Goal: Register for event/course

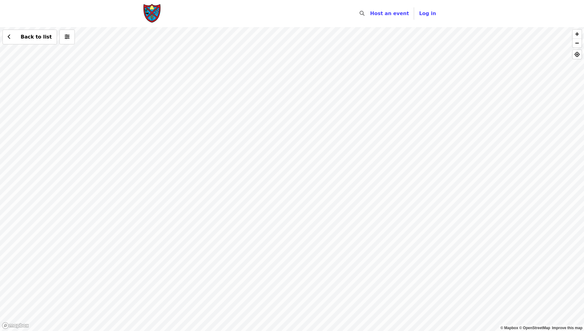
click at [356, 137] on div "Back to list" at bounding box center [292, 179] width 584 height 304
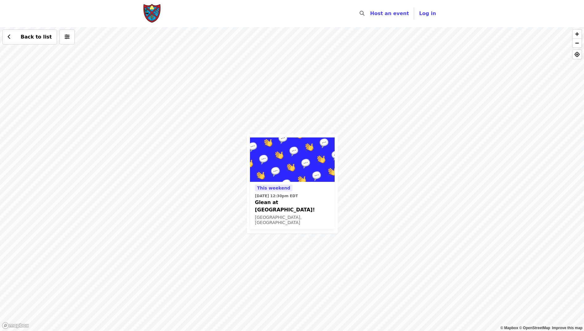
click at [307, 119] on div "This weekend [DATE] 12:30pm EDT Glean at [GEOGRAPHIC_DATA]! [GEOGRAPHIC_DATA], …" at bounding box center [292, 179] width 584 height 304
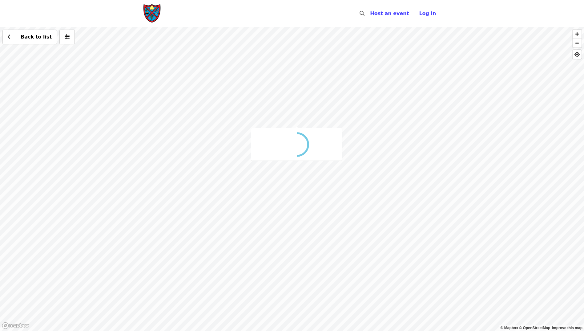
click at [305, 114] on div "Back to list" at bounding box center [292, 179] width 584 height 304
click at [292, 136] on div "Back to list" at bounding box center [292, 179] width 584 height 304
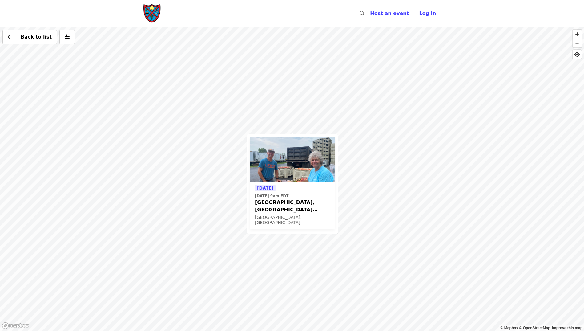
click at [243, 174] on div "[DATE] [DATE] 9am [GEOGRAPHIC_DATA], [GEOGRAPHIC_DATA] Peaches! [GEOGRAPHIC_DAT…" at bounding box center [292, 179] width 584 height 304
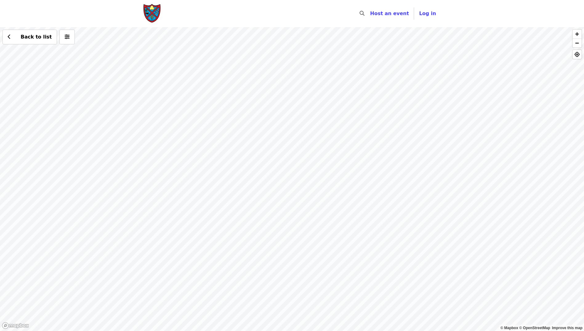
click at [334, 139] on div "Back to list" at bounding box center [292, 179] width 584 height 304
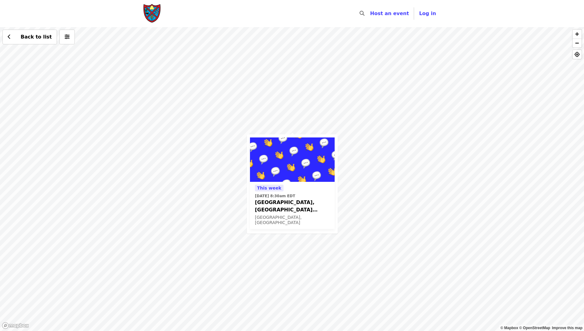
click at [228, 168] on div "[DATE][DATE] 8:30am EDT [GEOGRAPHIC_DATA], [GEOGRAPHIC_DATA] Blackberries! [GEO…" at bounding box center [292, 179] width 584 height 304
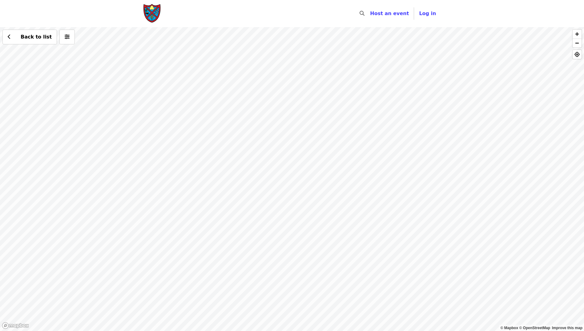
click at [251, 206] on div "Back to list" at bounding box center [292, 179] width 584 height 304
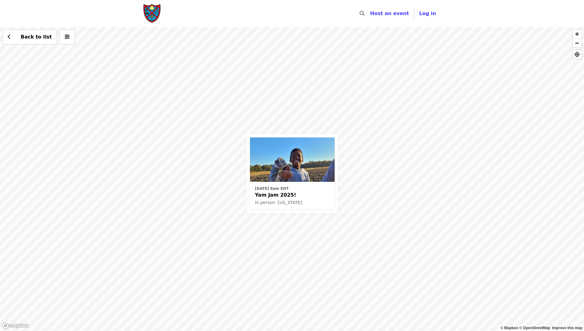
click at [237, 138] on div "[DATE] 8am EDT Yam Jam 2025! In person · [US_STATE] Back to list" at bounding box center [292, 179] width 584 height 304
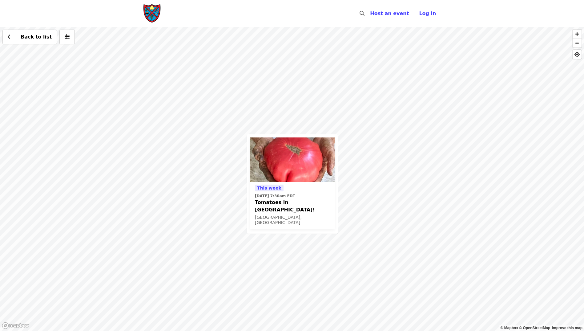
click at [369, 110] on div "[DATE][DATE] 7:30am EDT Tomatoes in [GEOGRAPHIC_DATA]! [GEOGRAPHIC_DATA], [GEOG…" at bounding box center [292, 179] width 584 height 304
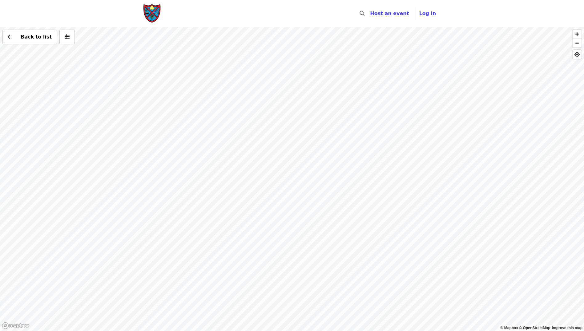
click at [109, 112] on div "Back to list" at bounding box center [292, 179] width 584 height 304
click at [314, 183] on div "Back to list" at bounding box center [292, 179] width 584 height 304
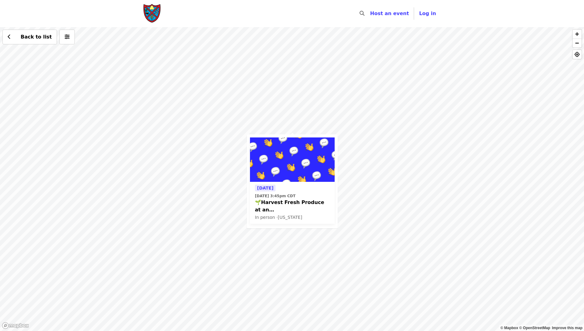
click at [324, 266] on div "[DATE] [DATE] 3:45pm CDT 🌱Harvest Fresh Produce at an [GEOGRAPHIC_DATA]! Now we…" at bounding box center [292, 179] width 584 height 304
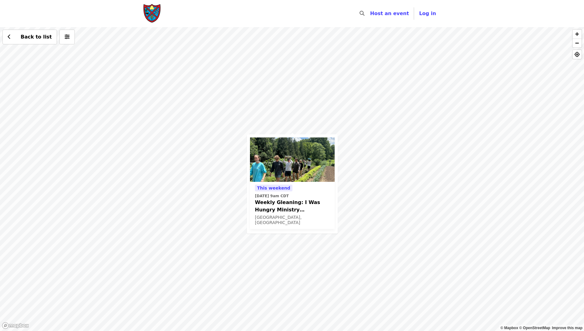
click at [354, 227] on div "This weekend [DATE] 9am CDT Weekly Gleaning: I Was Hungry Ministry ([GEOGRAPHIC…" at bounding box center [292, 179] width 584 height 304
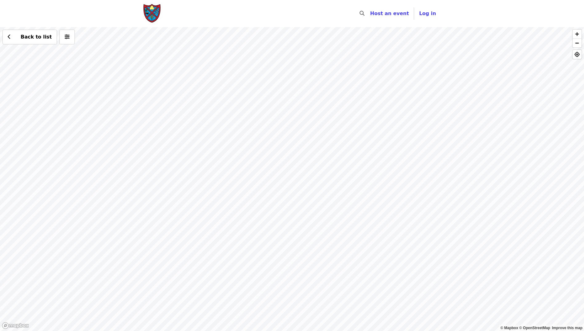
drag, startPoint x: 252, startPoint y: 113, endPoint x: 248, endPoint y: 343, distance: 229.3
click at [248, 331] on html "Skip to content ​ Host an event Host Log in © Mapbox © OpenStreetMap Improve th…" at bounding box center [292, 165] width 584 height 331
click at [184, 98] on div "Back to list" at bounding box center [292, 179] width 584 height 304
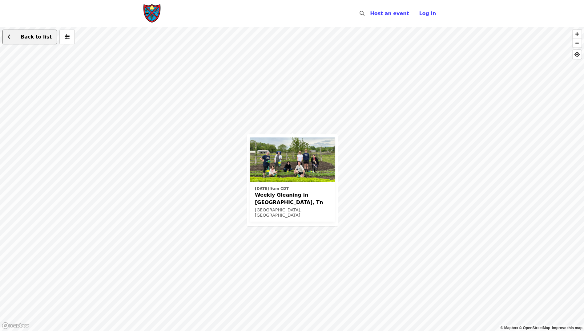
click at [7, 36] on button "Back to list" at bounding box center [29, 37] width 55 height 15
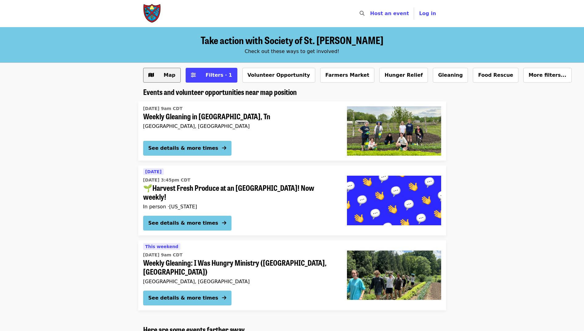
click at [170, 74] on span "Map" at bounding box center [170, 75] width 12 height 6
click at [208, 75] on span "Filters · 1" at bounding box center [219, 75] width 26 height 6
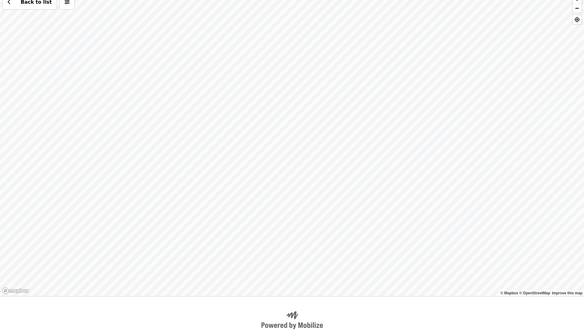
scroll to position [52, 0]
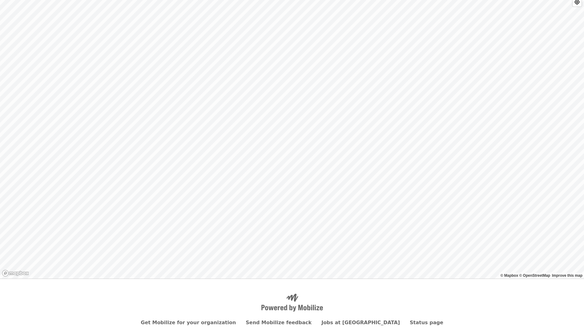
click at [197, 19] on div "Back to list" at bounding box center [292, 127] width 584 height 304
click at [182, 75] on div "Back to list" at bounding box center [292, 127] width 584 height 304
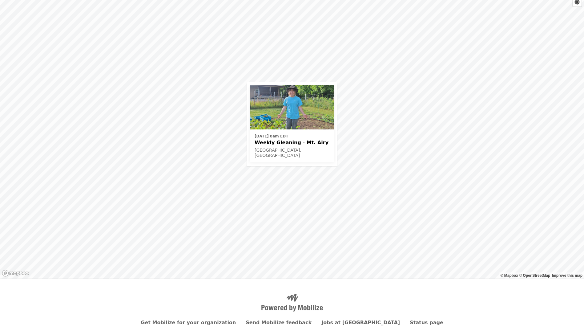
click at [217, 160] on div "[DATE] 8am EDT Weekly Gleaning - Mt. Airy Cincinnati, [GEOGRAPHIC_DATA] Back to…" at bounding box center [292, 127] width 584 height 304
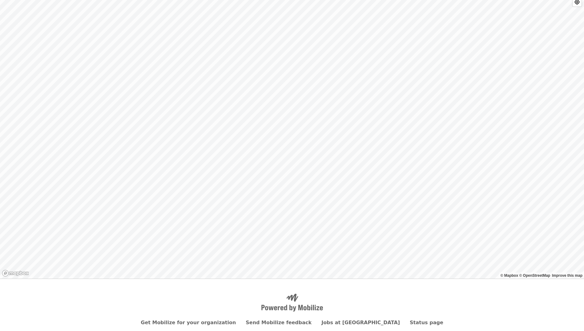
click at [338, 59] on div "Back to list" at bounding box center [292, 127] width 584 height 304
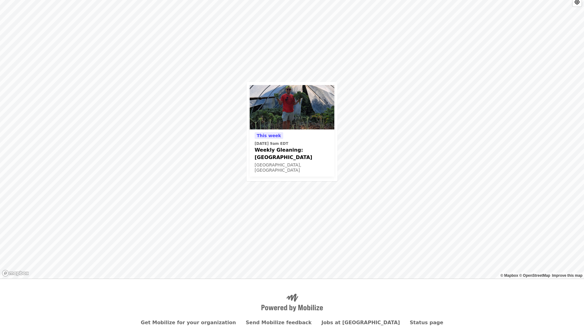
click at [325, 56] on div "[DATE][DATE] 9am EDT Weekly Gleaning: Our [GEOGRAPHIC_DATA], [GEOGRAPHIC_DATA] …" at bounding box center [292, 127] width 584 height 304
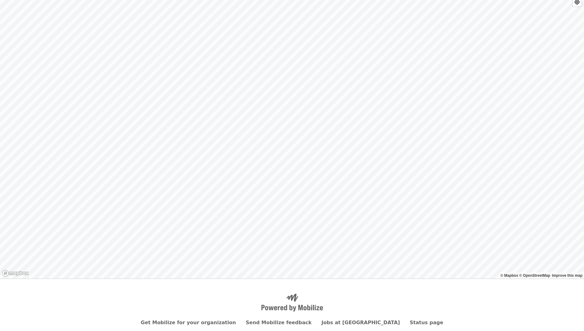
click at [389, 25] on div "Back to list" at bounding box center [292, 127] width 584 height 304
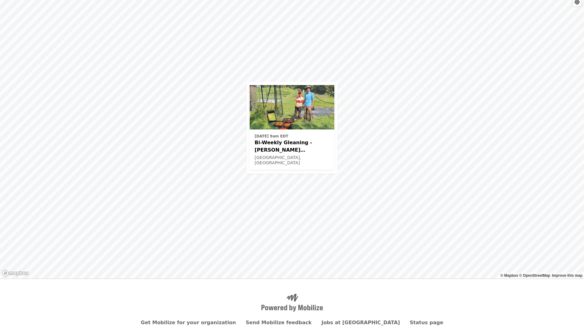
click at [250, 59] on div "[DATE] 9am EDT Bi-Weekly Gleaning - [PERSON_NAME][GEOGRAPHIC_DATA] - [GEOGRAPHI…" at bounding box center [292, 127] width 584 height 304
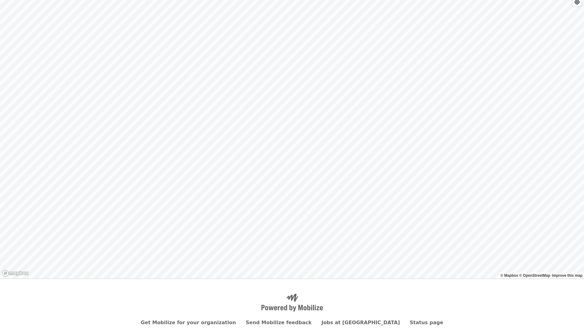
click at [373, 132] on div "Back to list" at bounding box center [292, 127] width 584 height 304
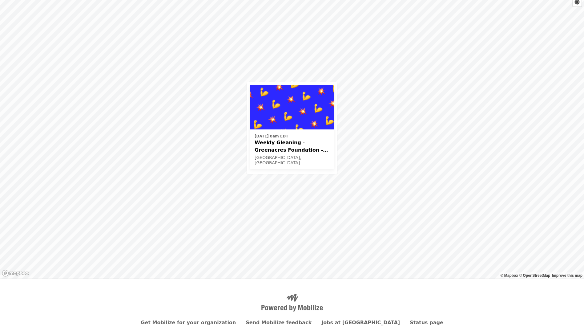
click at [309, 196] on div "[DATE] 8am EDT Weekly Gleaning - Greenacres Foundation - [GEOGRAPHIC_DATA], [GE…" at bounding box center [292, 127] width 584 height 304
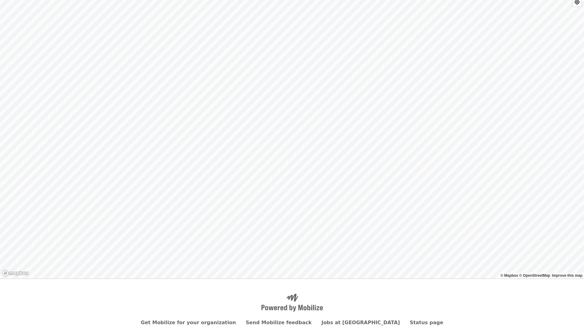
click at [271, 104] on div "Back to list" at bounding box center [292, 127] width 584 height 304
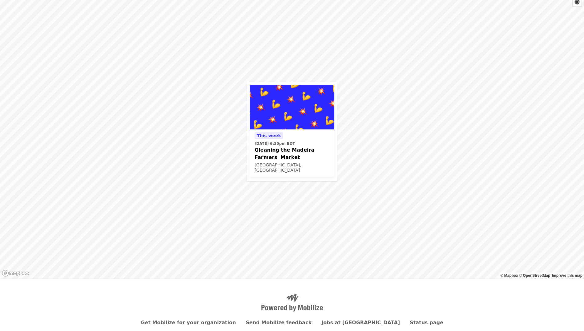
click at [304, 192] on div "[DATE][DATE] 6:30pm EDT Gleaning the Madeira Farmers' Market [GEOGRAPHIC_DATA],…" at bounding box center [292, 127] width 584 height 304
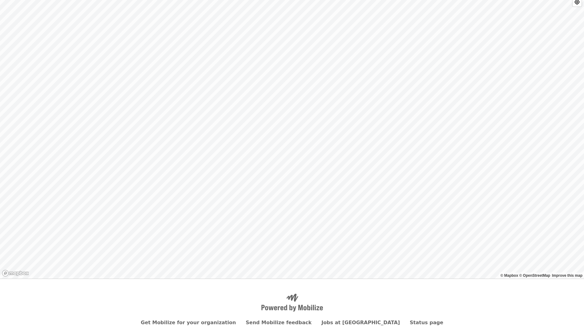
click at [217, 144] on div "Back to list" at bounding box center [292, 127] width 584 height 304
click at [260, 102] on div "Back to list" at bounding box center [292, 127] width 584 height 304
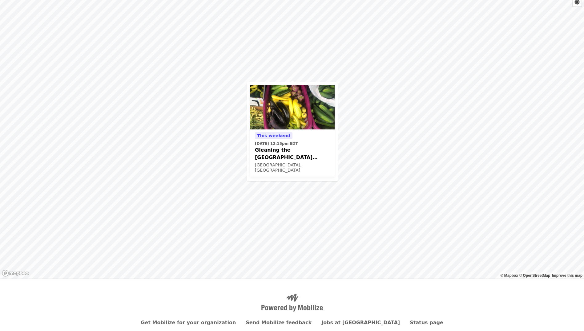
click at [355, 133] on div "This weekend [DATE] 12:15pm EDT Gleaning the [GEOGRAPHIC_DATA] [GEOGRAPHIC_DATA…" at bounding box center [292, 127] width 584 height 304
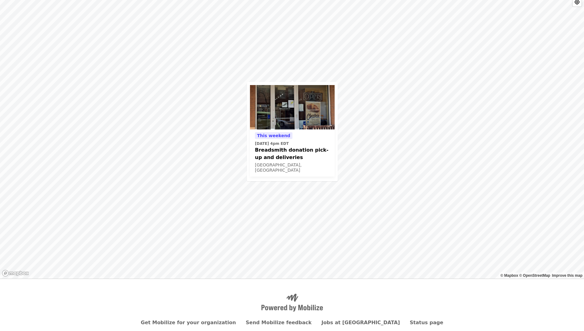
click at [326, 59] on div "This weekend [DATE] 4pm EDT Breadsmith donation pick-up and deliveries [GEOGRAP…" at bounding box center [292, 127] width 584 height 304
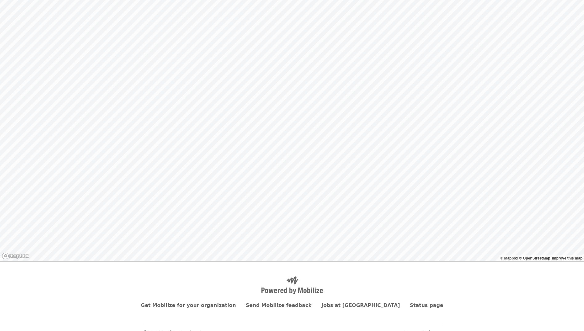
scroll to position [71, 0]
click at [245, 233] on div "Back to list" at bounding box center [292, 108] width 584 height 304
click at [229, 217] on div "Back to list" at bounding box center [292, 108] width 584 height 304
click at [225, 223] on div "Back to list" at bounding box center [292, 108] width 584 height 304
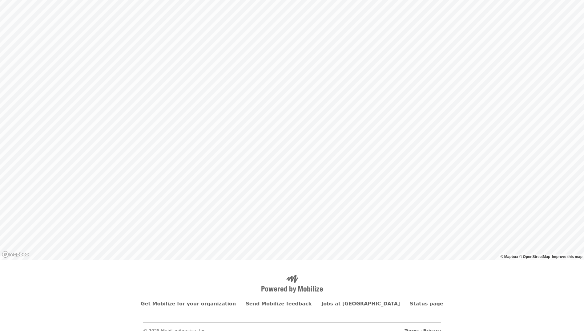
scroll to position [79, 0]
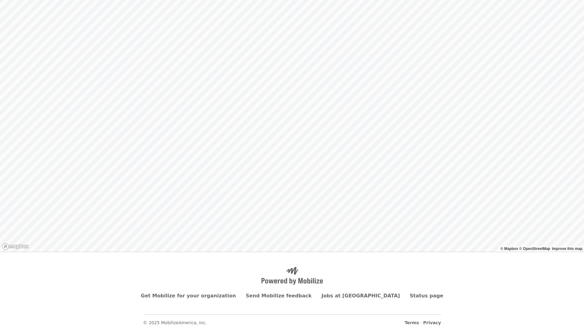
click at [274, 239] on div "Back to list" at bounding box center [292, 100] width 584 height 304
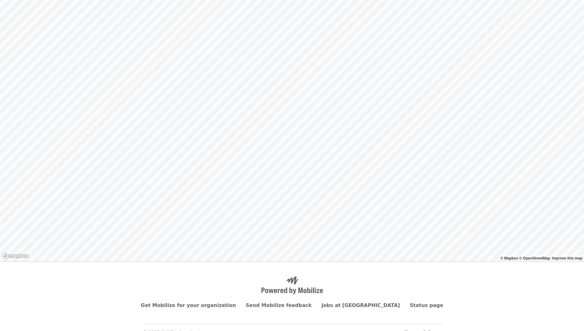
scroll to position [79, 0]
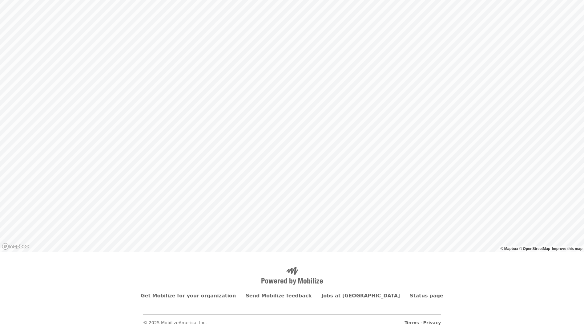
click at [165, 237] on div "Back to list" at bounding box center [292, 100] width 584 height 304
click at [569, 67] on div "Back to list" at bounding box center [292, 100] width 584 height 304
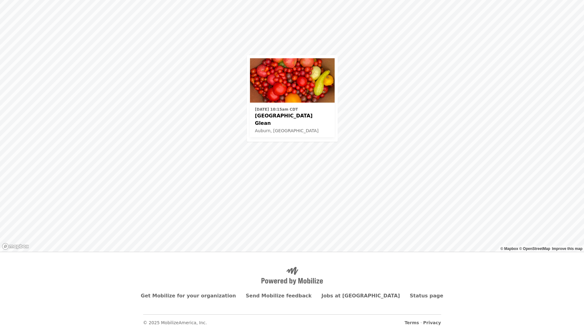
click at [279, 165] on div "Sat, Aug 23 @ 10:15am CDT Auburn City Market Glean Auburn, AL Back to list" at bounding box center [292, 100] width 584 height 304
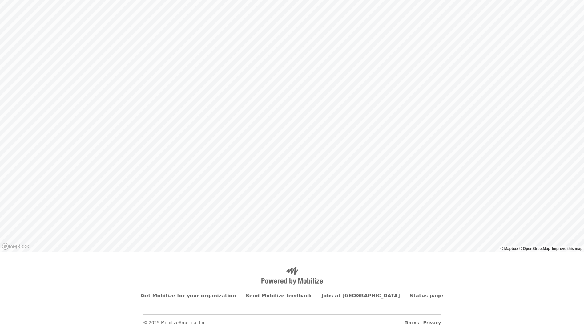
drag, startPoint x: 193, startPoint y: 166, endPoint x: 590, endPoint y: 160, distance: 397.2
click at [584, 160] on html "Skip to content ​ Host an event Host Log in © Mapbox © OpenStreetMap Improve th…" at bounding box center [292, 86] width 584 height 331
click at [127, 119] on div "Back to list" at bounding box center [292, 100] width 584 height 304
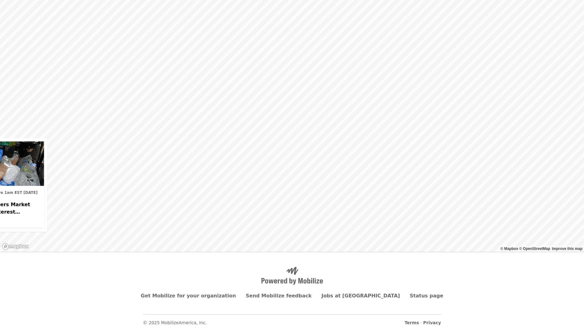
drag, startPoint x: 580, startPoint y: 176, endPoint x: 372, endPoint y: 168, distance: 209.0
click at [243, 261] on div "Skip to content ​ Host an event Host Log in © Mapbox © OpenStreetMap Improve th…" at bounding box center [292, 126] width 584 height 410
